Goal: Information Seeking & Learning: Understand process/instructions

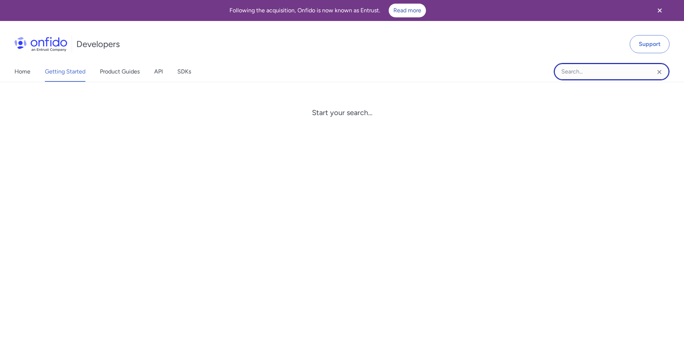
click at [607, 70] on input "Onfido search input field" at bounding box center [612, 71] width 116 height 17
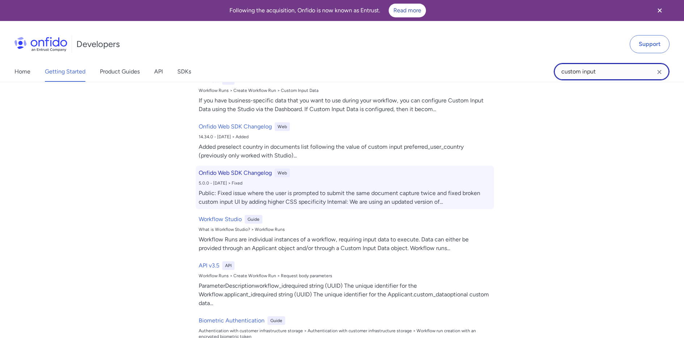
scroll to position [60, 0]
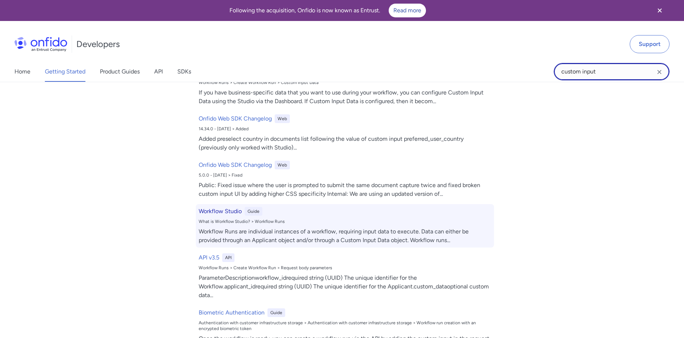
type input "custom input"
click at [227, 211] on h6 "Workflow Studio" at bounding box center [220, 211] width 43 height 9
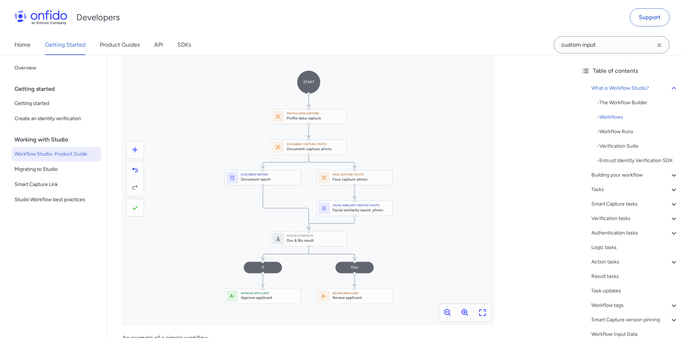
scroll to position [565, 0]
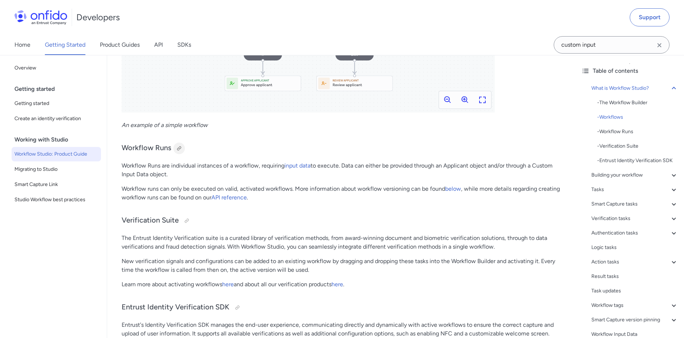
click at [177, 147] on div at bounding box center [179, 149] width 6 height 6
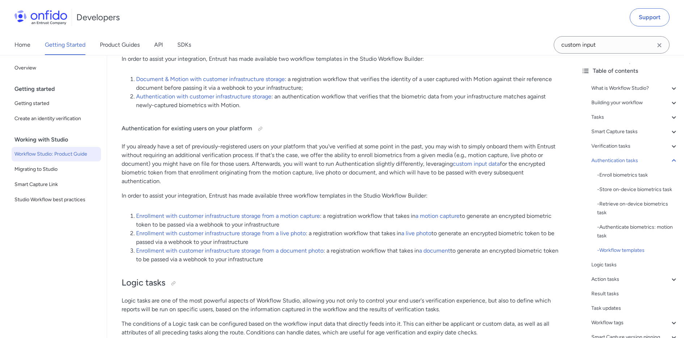
click at [486, 173] on p "If you already have a set of previously-registered users on your platform that …" at bounding box center [342, 163] width 440 height 43
click at [486, 167] on link "custom input data" at bounding box center [476, 163] width 47 height 7
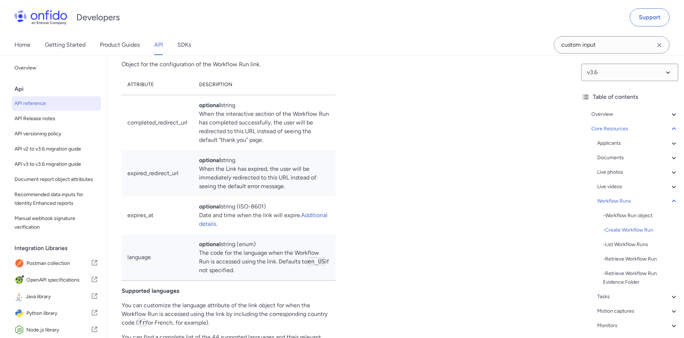
scroll to position [17537, 0]
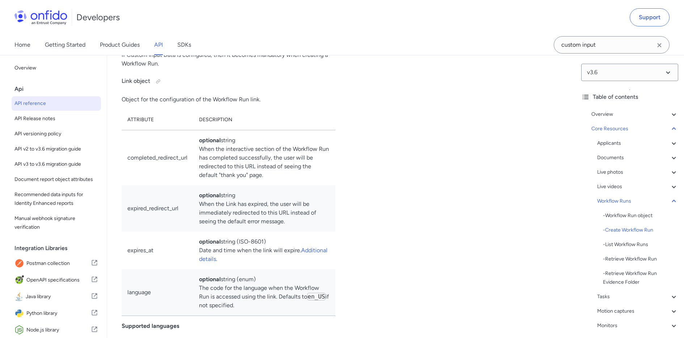
scroll to position [17499, 0]
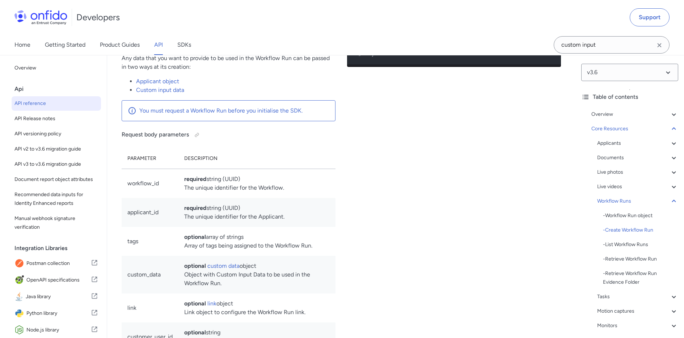
scroll to position [17052, 0]
click at [167, 92] on link "Custom input data" at bounding box center [160, 88] width 48 height 7
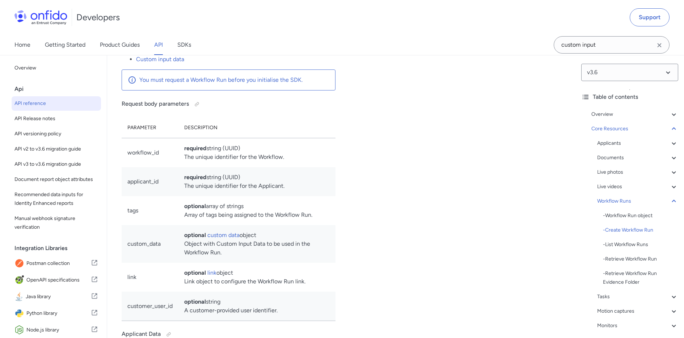
scroll to position [17048, 0]
